Goal: Find specific page/section: Find specific page/section

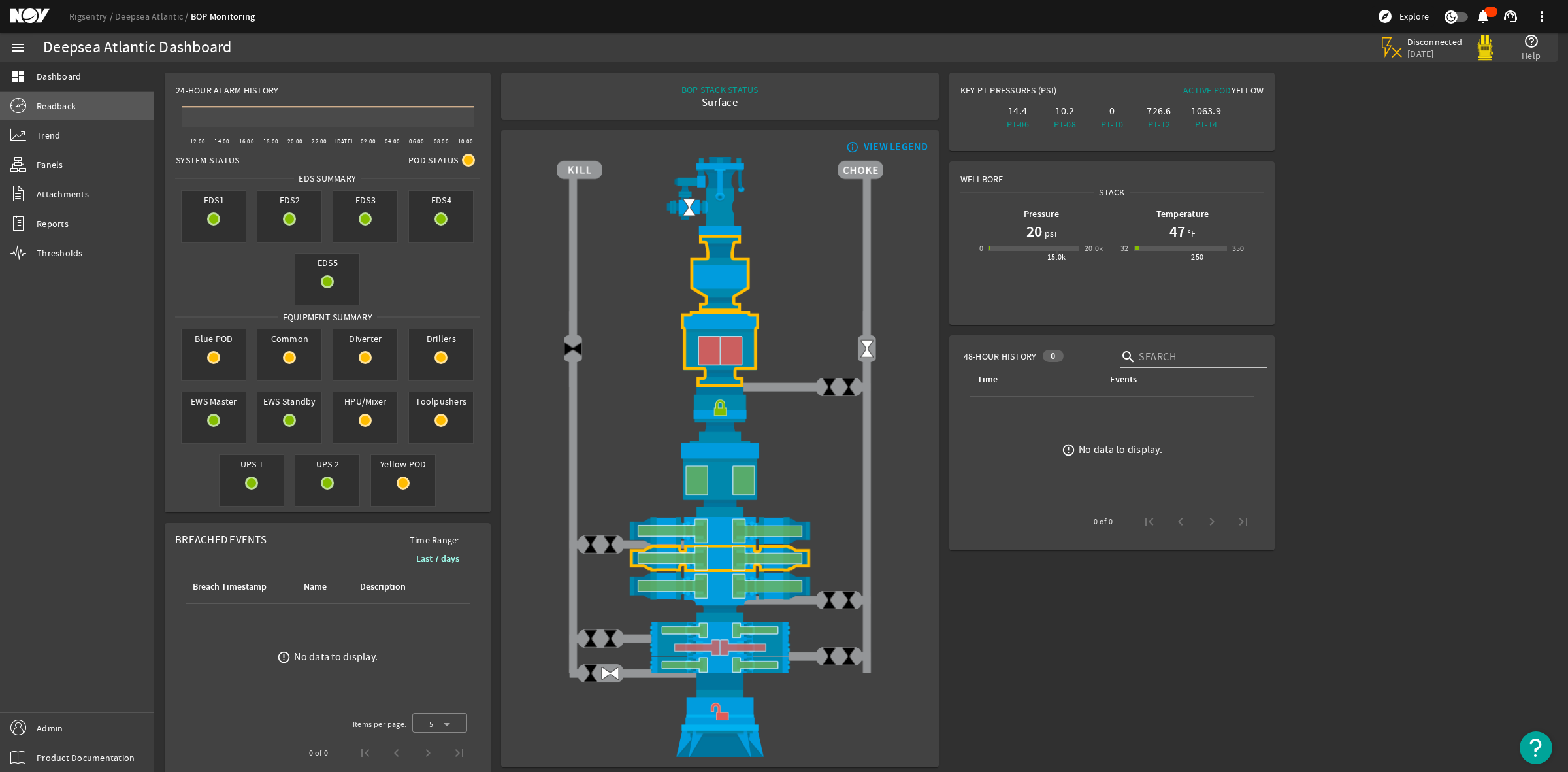
click at [60, 109] on span "Readback" at bounding box center [56, 105] width 39 height 13
